Goal: Navigation & Orientation: Find specific page/section

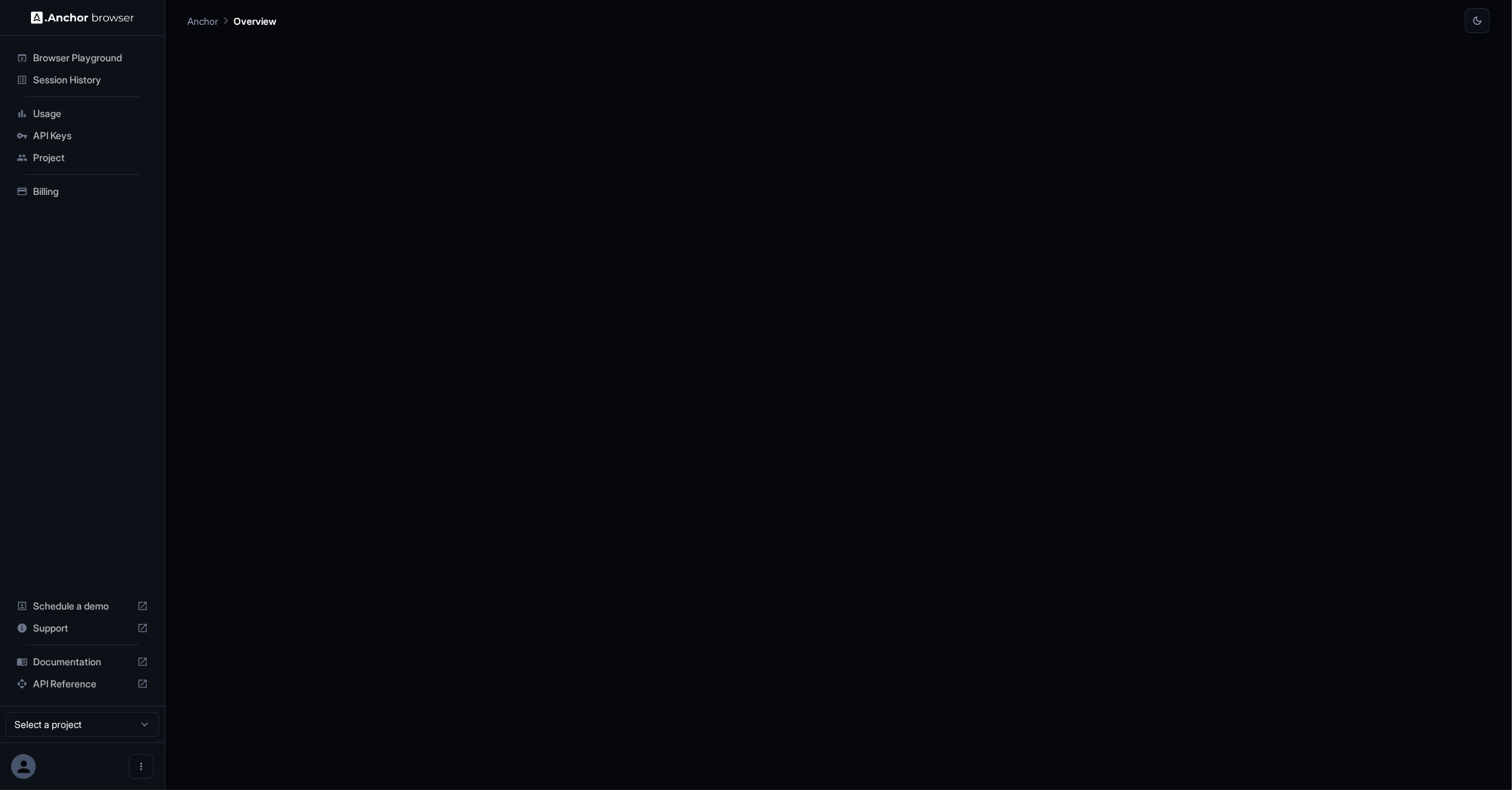
click at [66, 132] on span "API Keys" at bounding box center [91, 136] width 115 height 14
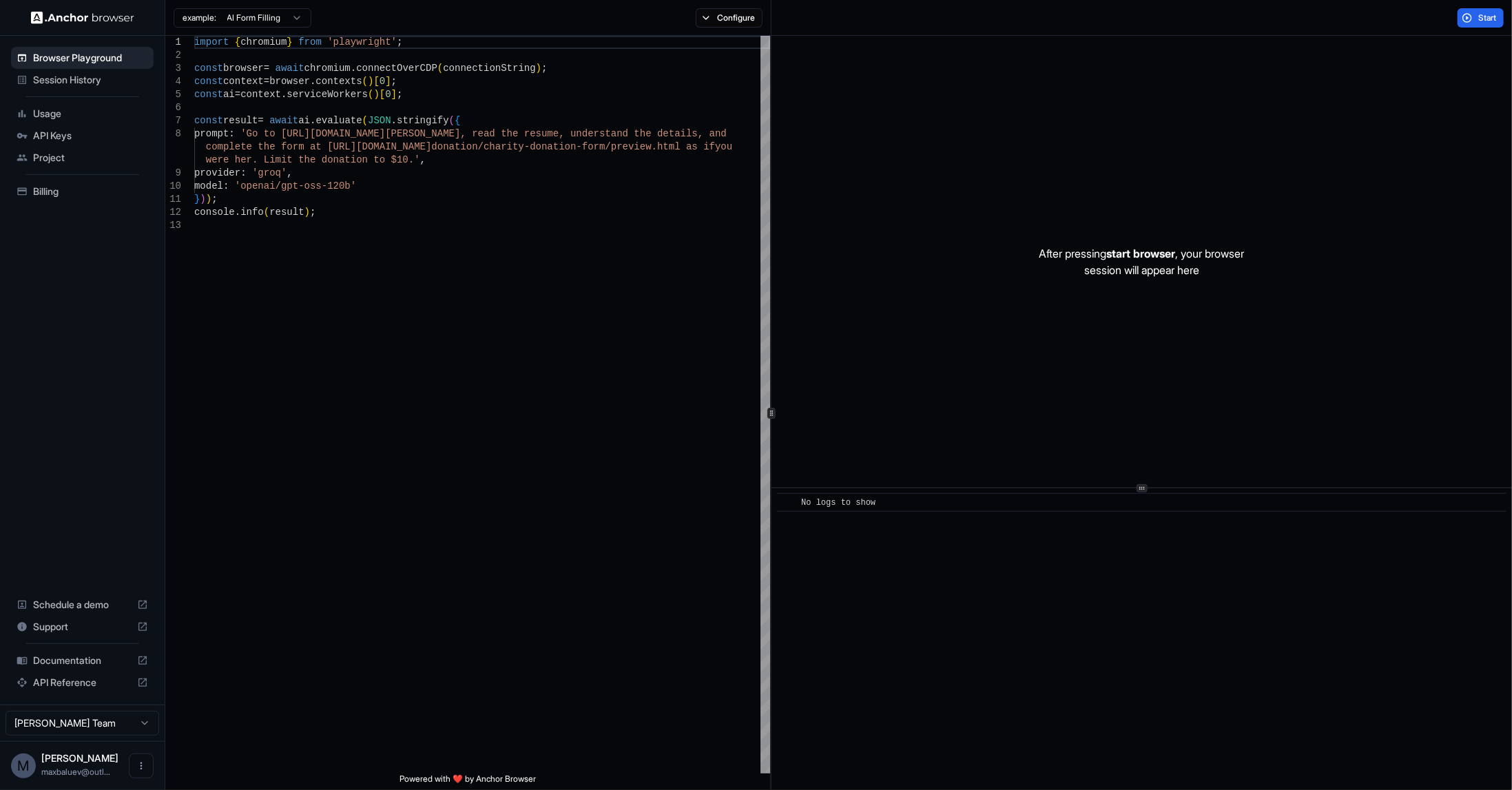
click at [90, 89] on div "Session History" at bounding box center [83, 80] width 142 height 22
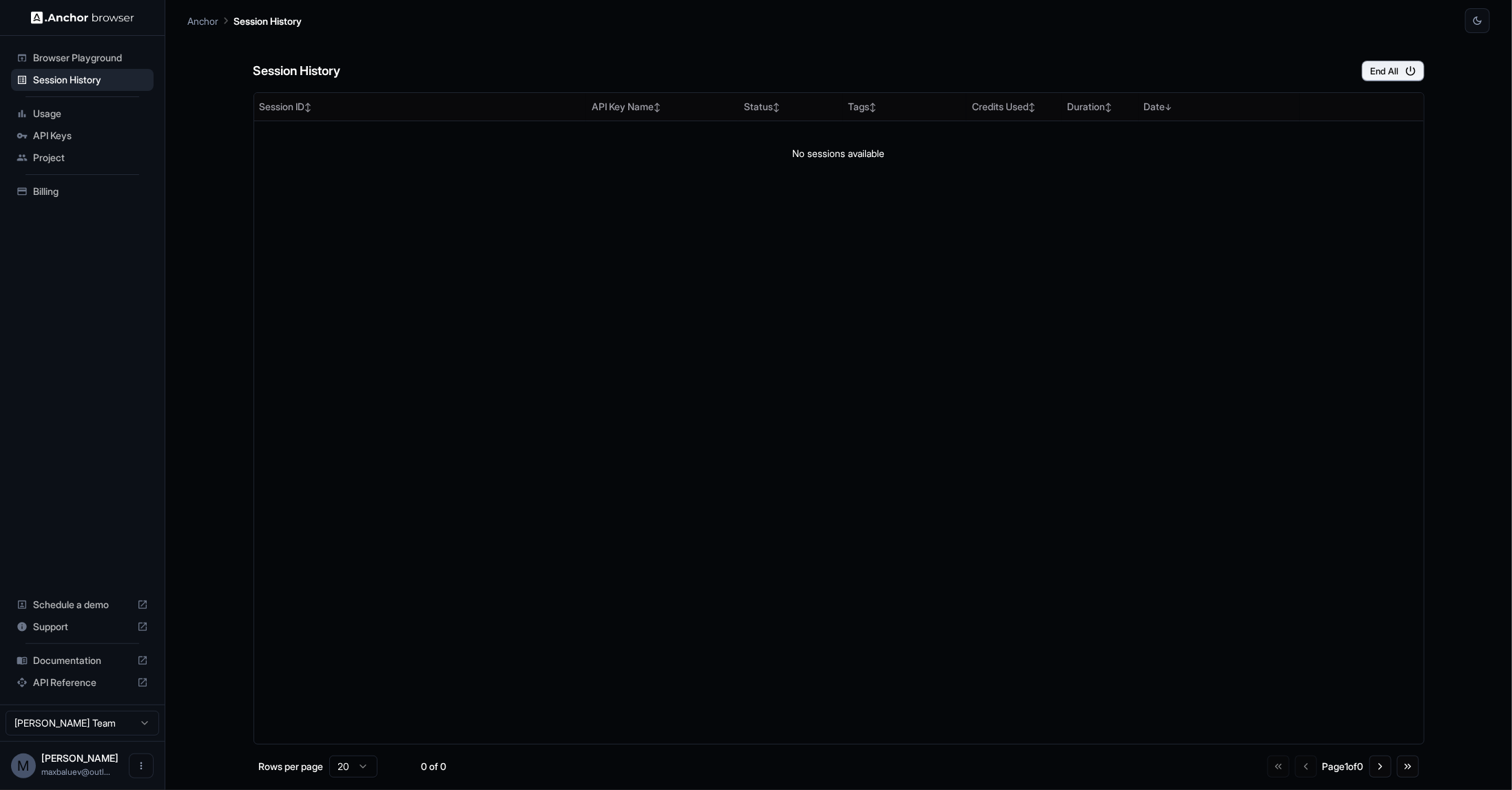
click at [142, 49] on div "Browser Playground" at bounding box center [83, 58] width 142 height 22
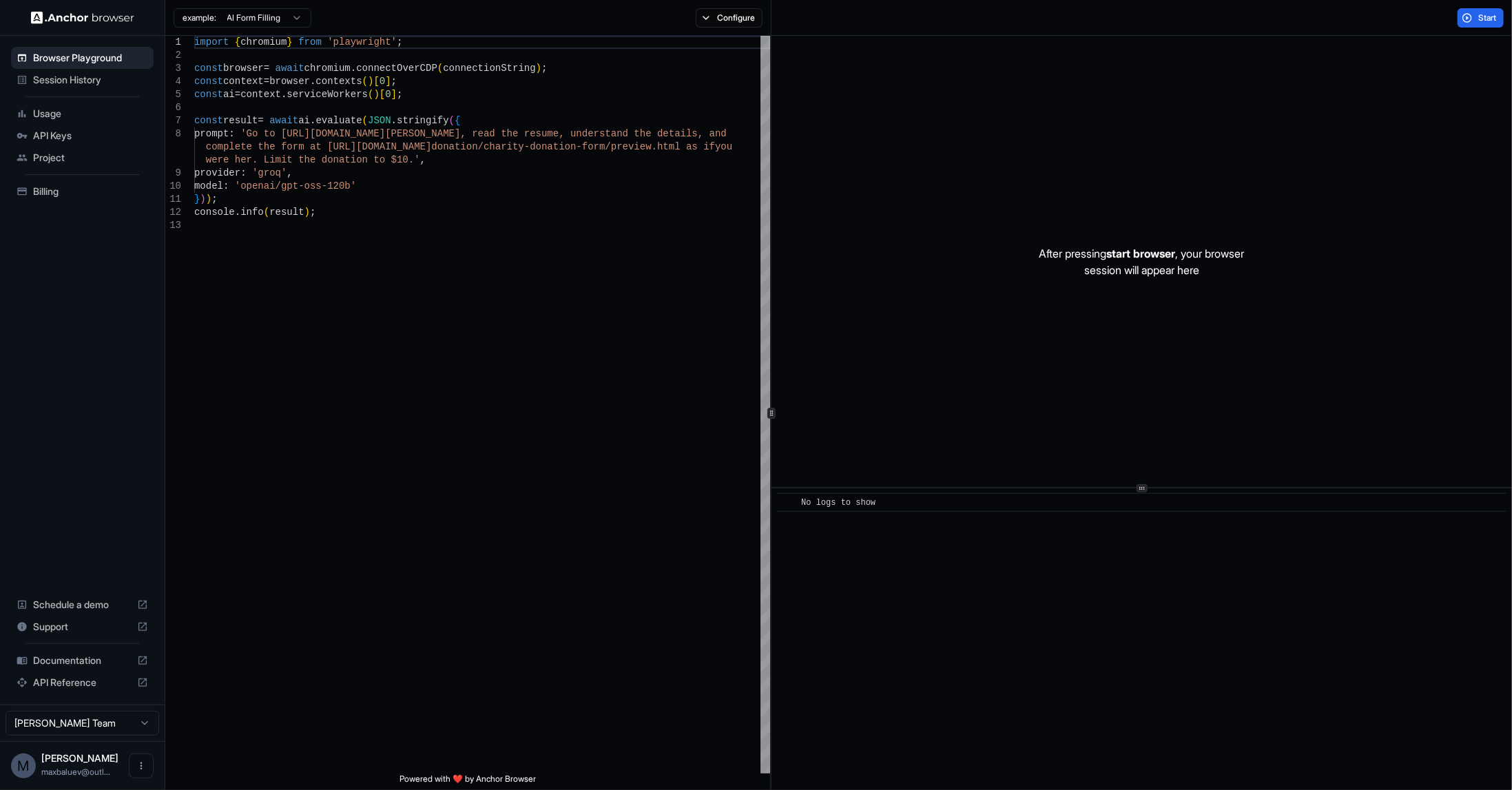
click at [112, 726] on html "Browser Playground Session History Usage API Keys Project Billing Schedule a de…" at bounding box center [756, 395] width 1512 height 790
click at [70, 186] on html "Browser Playground Session History Usage API Keys Project Billing Schedule a de…" at bounding box center [756, 395] width 1512 height 790
click at [60, 139] on span "API Keys" at bounding box center [91, 136] width 115 height 14
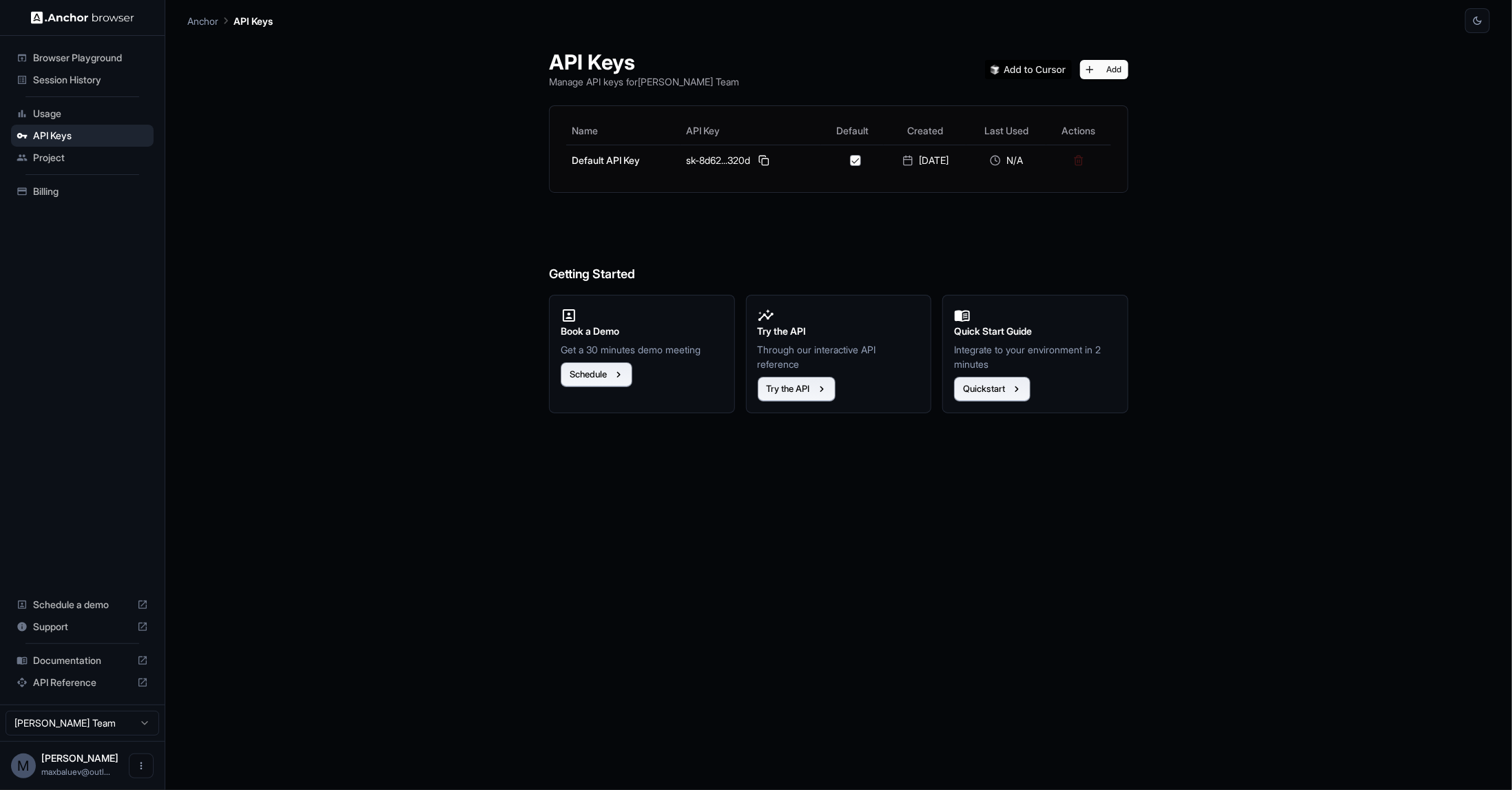
click at [73, 107] on span "Usage" at bounding box center [91, 114] width 115 height 14
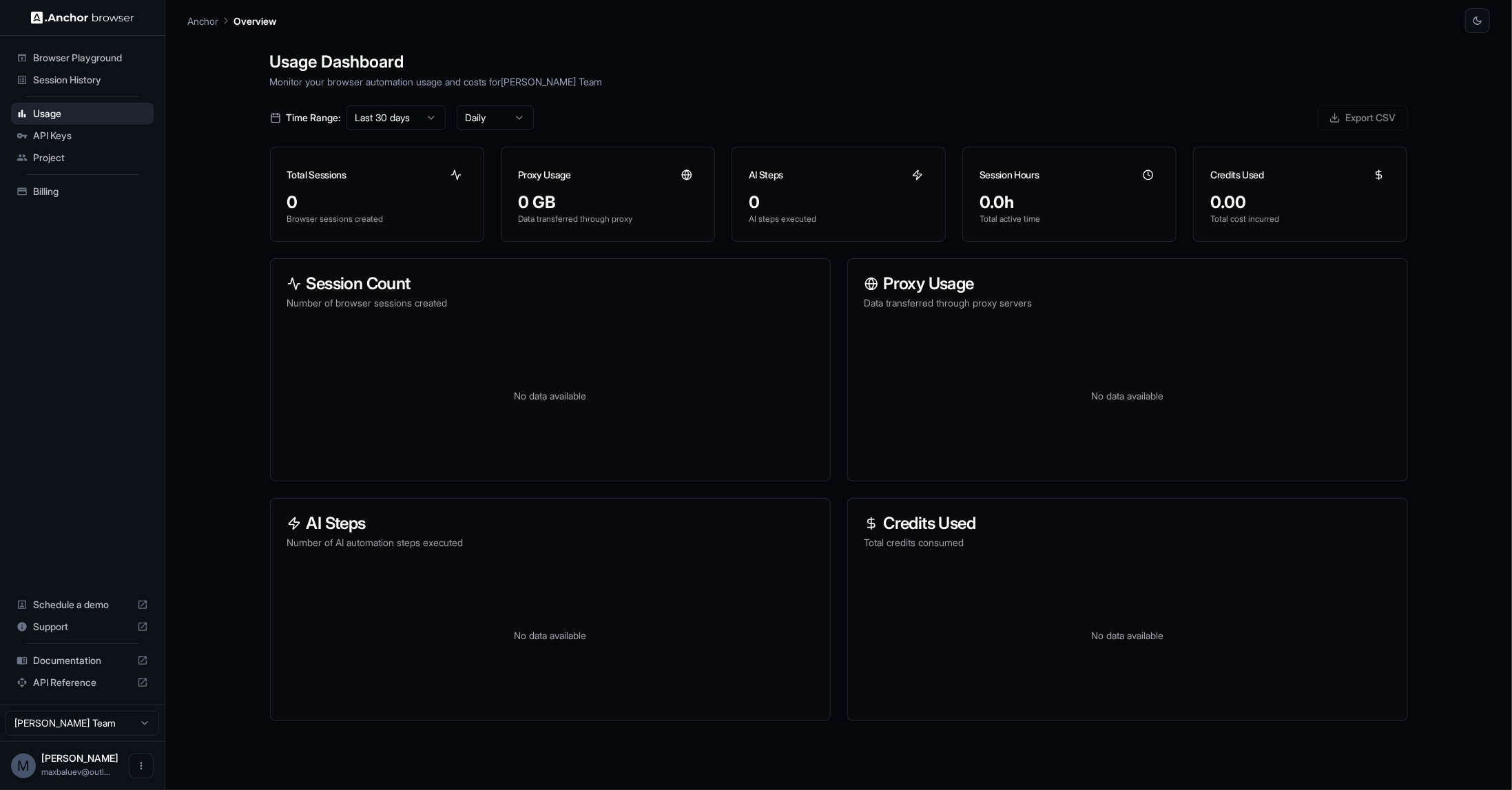
click at [48, 125] on div "API Keys" at bounding box center [83, 136] width 142 height 22
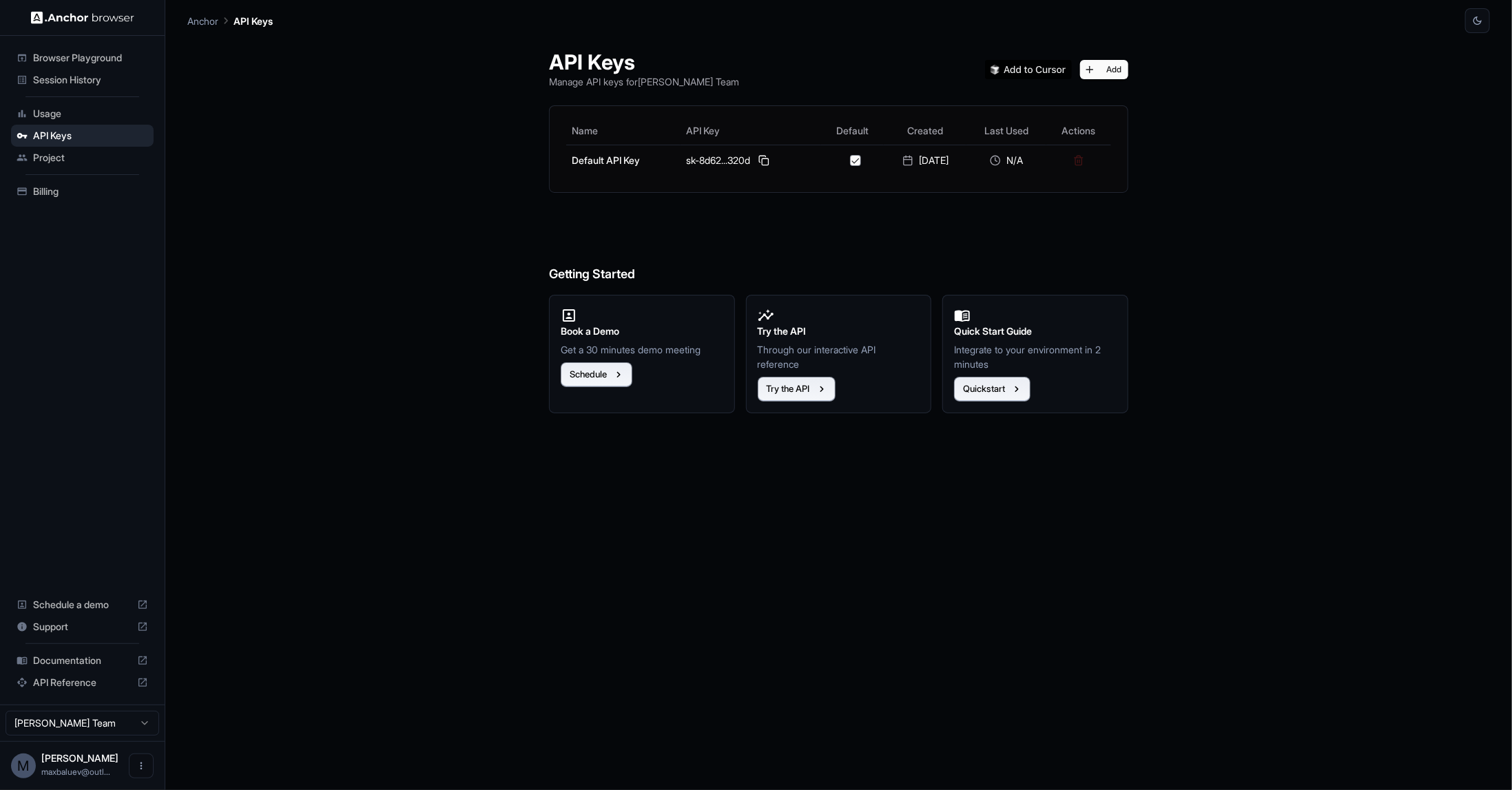
click at [72, 149] on div "Project" at bounding box center [83, 158] width 142 height 22
